Goal: Check status

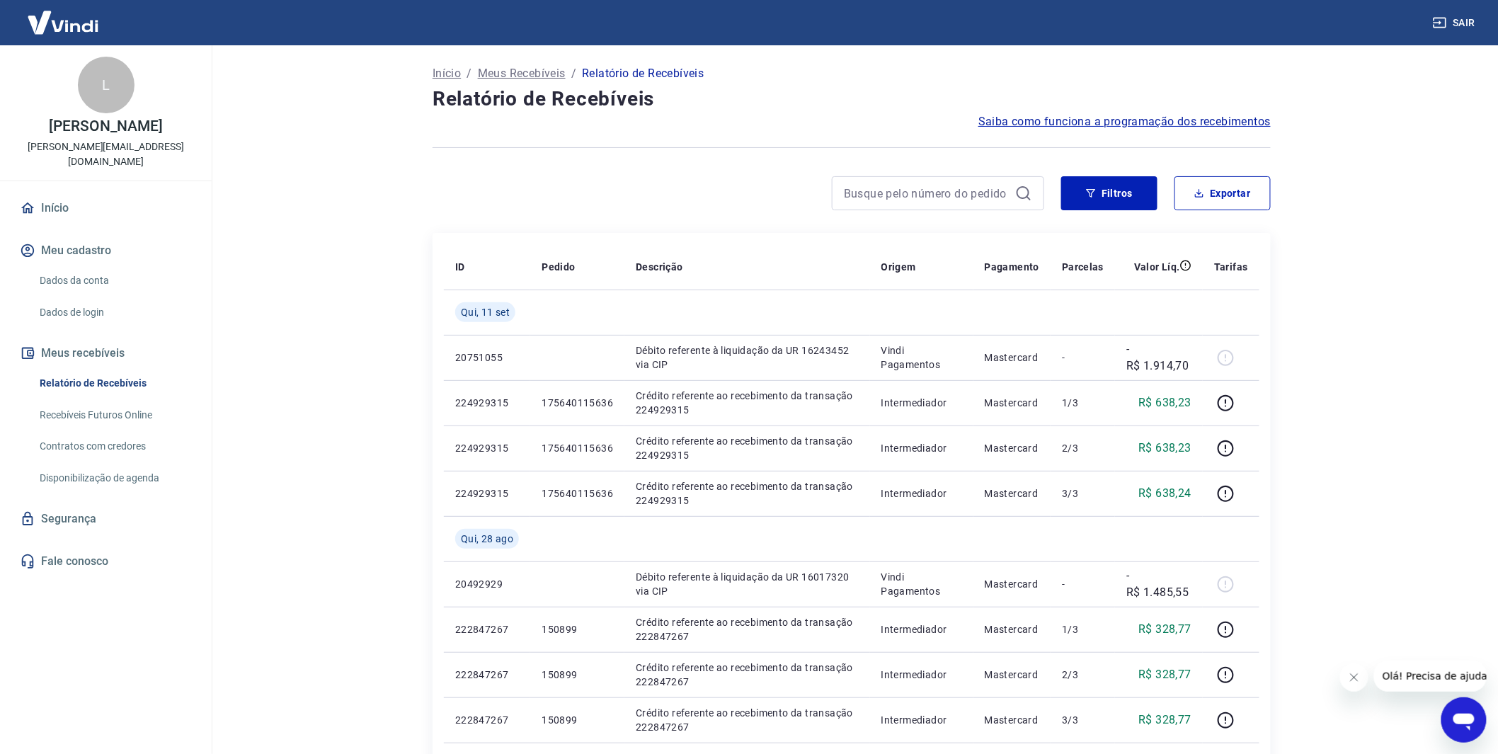
scroll to position [79, 0]
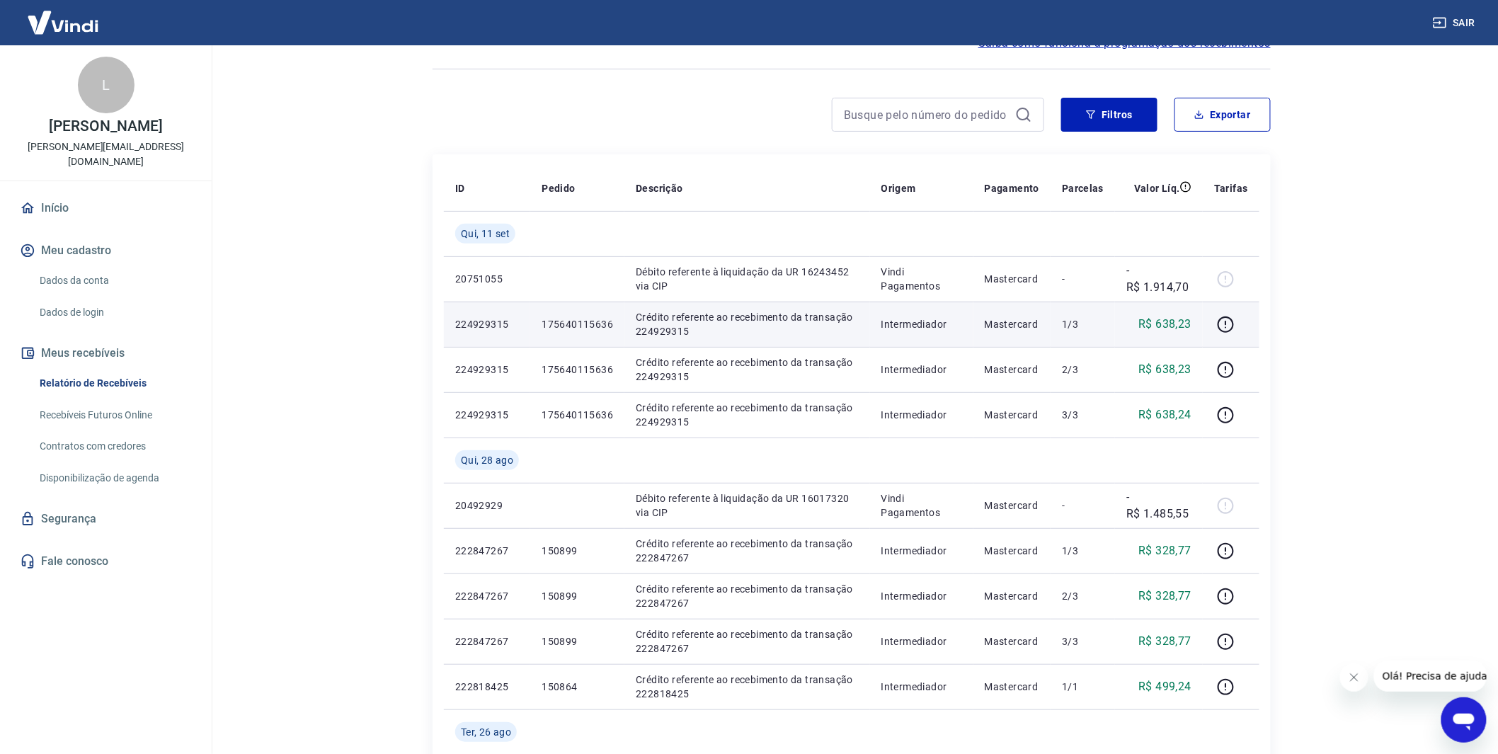
click at [604, 321] on p "175640115636" at bounding box center [576, 324] width 71 height 14
copy p "175640115636"
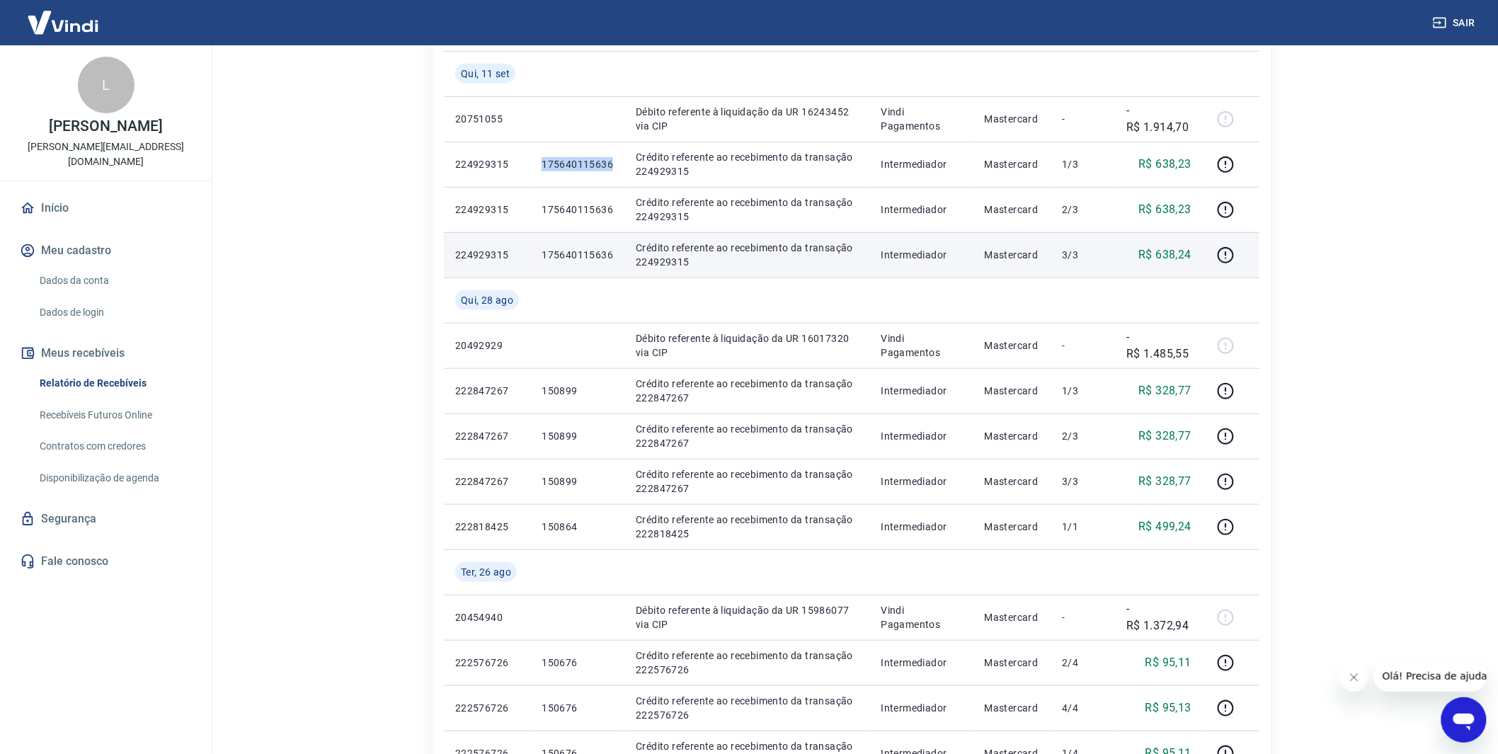
scroll to position [102, 0]
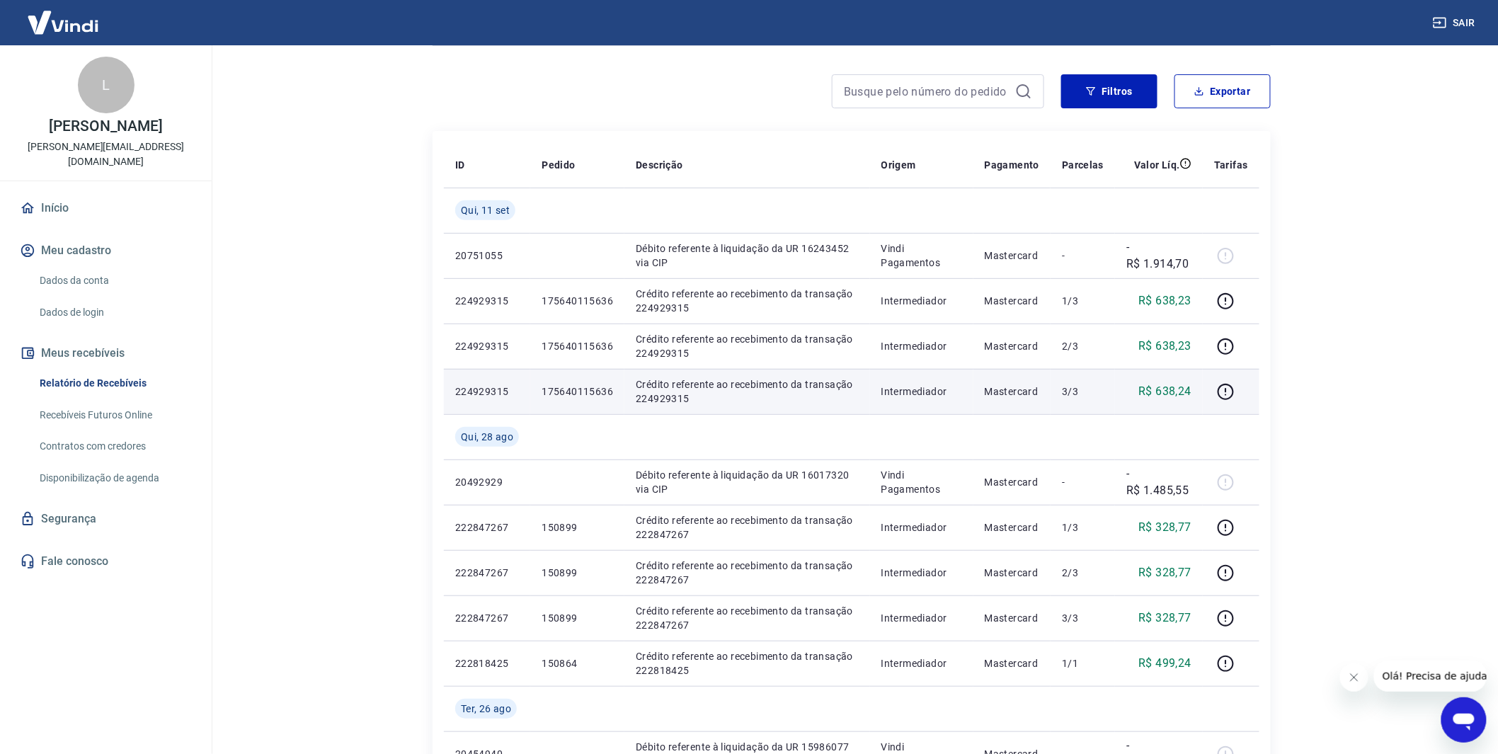
click at [685, 404] on p "Crédito referente ao recebimento da transação 224929315" at bounding box center [747, 391] width 222 height 28
